Goal: Task Accomplishment & Management: Use online tool/utility

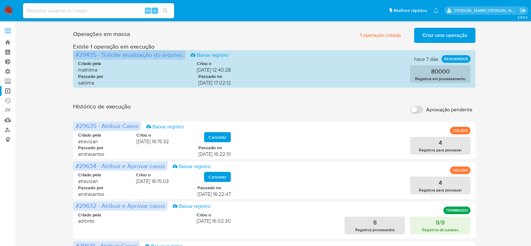
click at [108, 11] on input at bounding box center [98, 11] width 151 height 8
paste input "VCOLKPIU77vKgh83okpUKqj7"
type input "VCOLKPIU77vKgh83okpUKqj7"
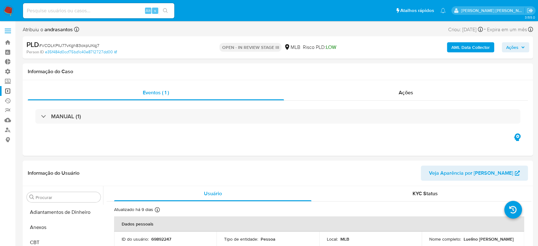
select select "10"
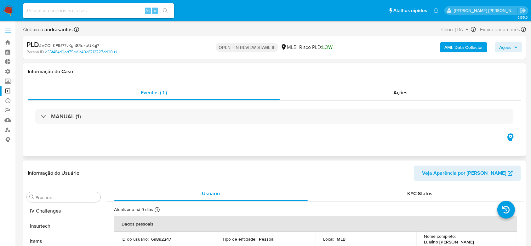
scroll to position [281, 0]
click at [10, 89] on link "Operações em massa" at bounding box center [37, 91] width 75 height 10
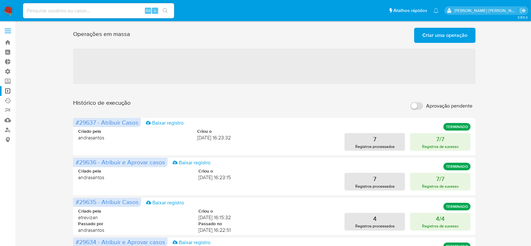
click at [449, 32] on span "Criar uma operação" at bounding box center [445, 35] width 45 height 14
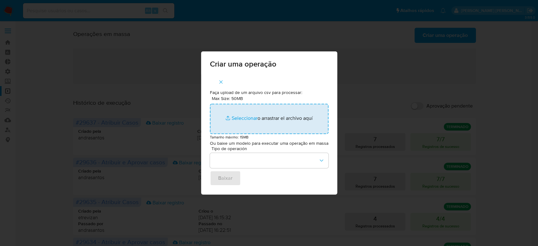
click at [248, 119] on input "Max Size: 50MB Seleccionar archivos" at bounding box center [269, 119] width 119 height 30
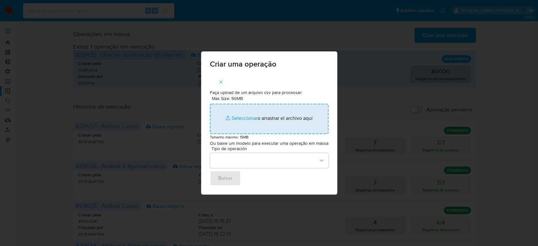
type input "C:\fakepath\ASSIGN_AND_CLOSE_CASE.csv"
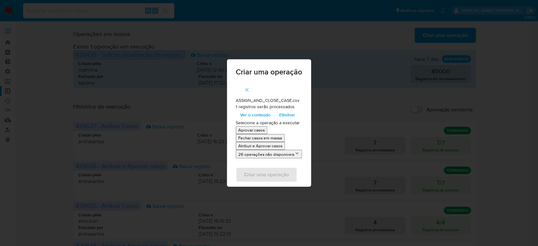
click at [259, 114] on span "Ver o conteúdo" at bounding box center [255, 114] width 30 height 9
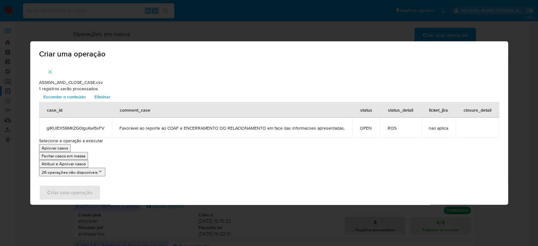
click at [73, 164] on p "Atribuir e Aprovar casos" at bounding box center [64, 164] width 44 height 6
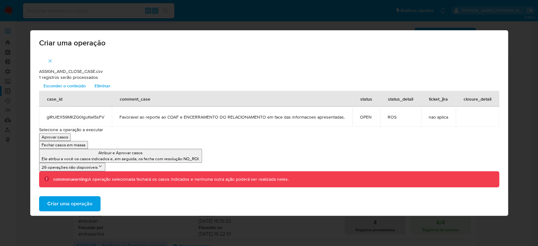
click at [80, 203] on span "Criar uma operação" at bounding box center [69, 204] width 45 height 14
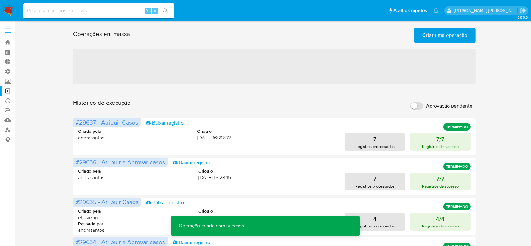
click at [446, 36] on span "Criar uma operação" at bounding box center [445, 35] width 45 height 14
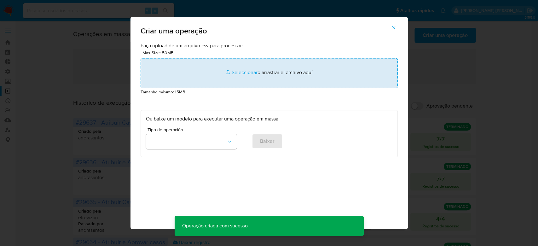
click at [234, 72] on input "file" at bounding box center [269, 73] width 257 height 30
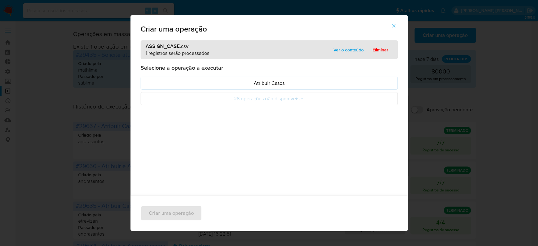
click at [337, 50] on span "Ver o conteúdo" at bounding box center [348, 49] width 30 height 9
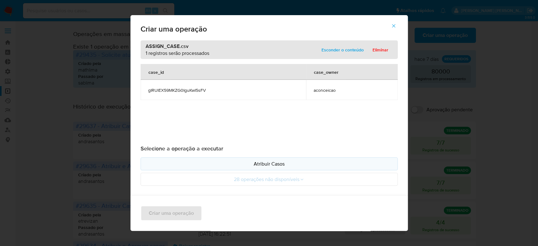
click at [258, 165] on p "Atribuir Casos" at bounding box center [269, 163] width 246 height 7
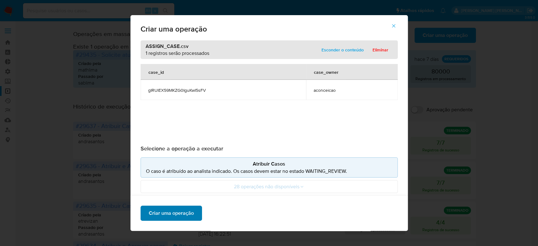
click at [163, 211] on span "Criar uma operação" at bounding box center [171, 213] width 45 height 14
